Goal: Transaction & Acquisition: Subscribe to service/newsletter

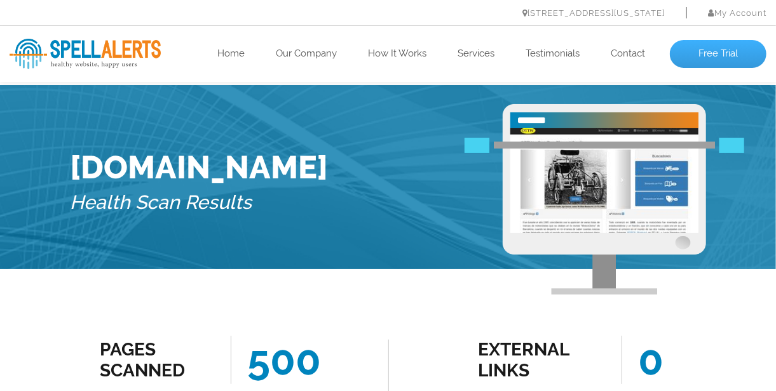
click at [731, 53] on link "Free Trial" at bounding box center [718, 54] width 97 height 28
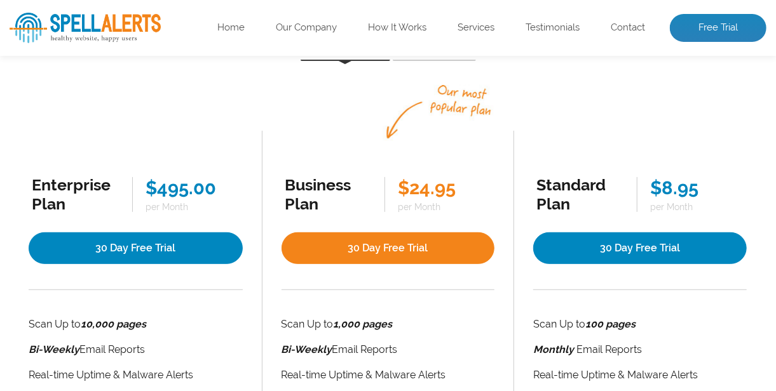
scroll to position [64, 0]
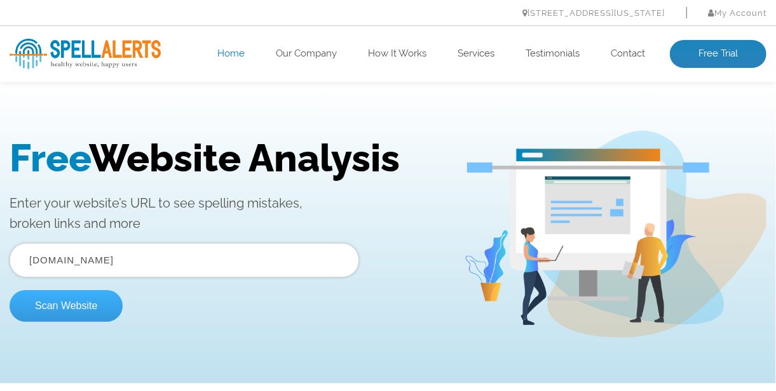
click at [76, 300] on button "Scan Website" at bounding box center [66, 306] width 113 height 32
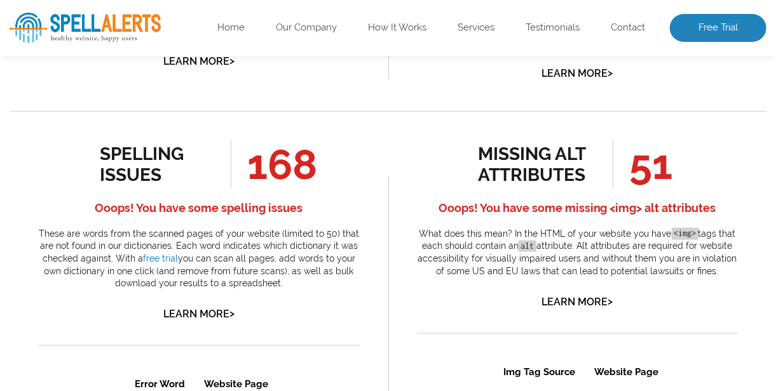
scroll to position [635, 0]
